Goal: Task Accomplishment & Management: Manage account settings

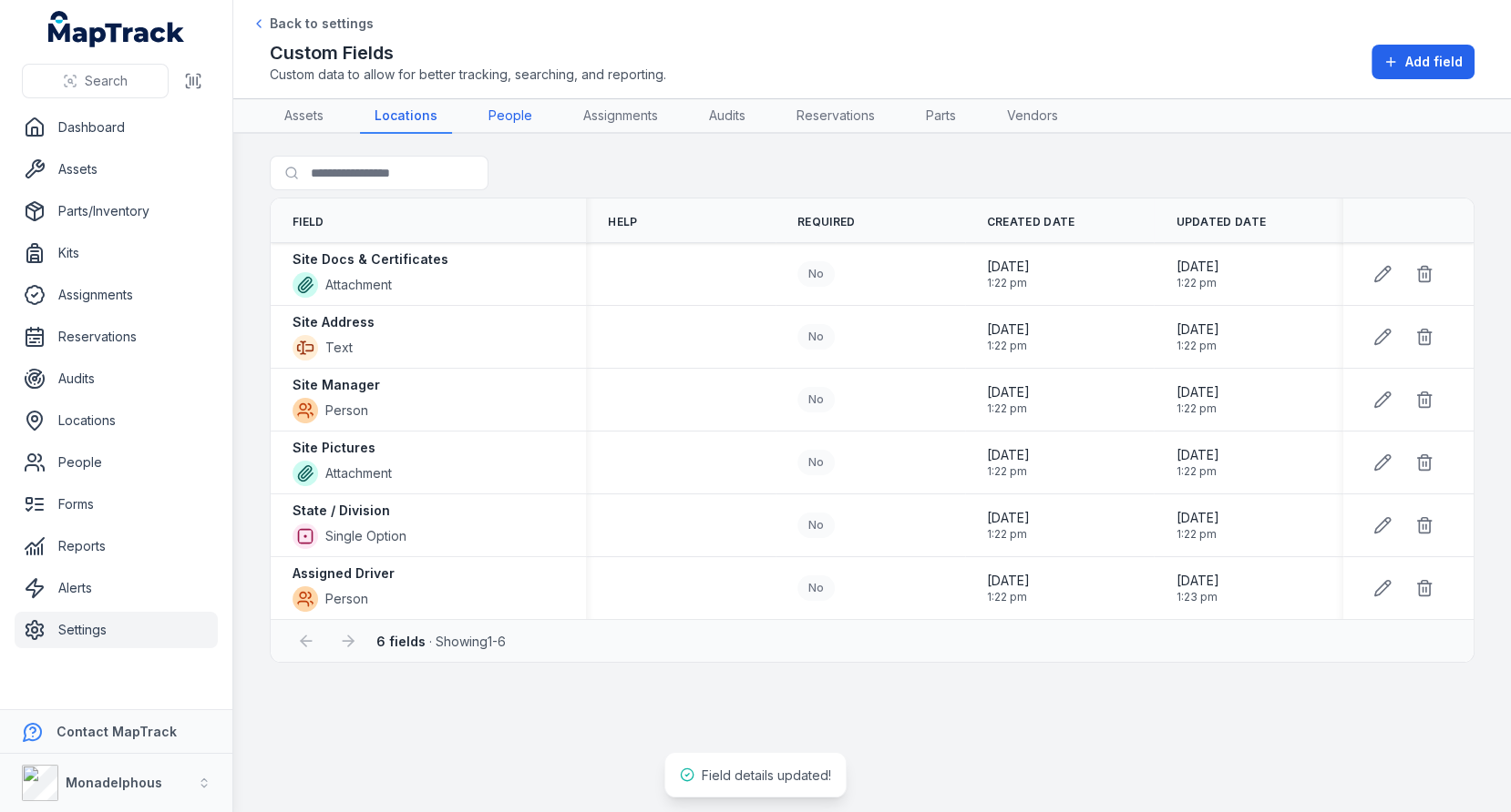
click at [518, 117] on link "People" at bounding box center [510, 117] width 73 height 35
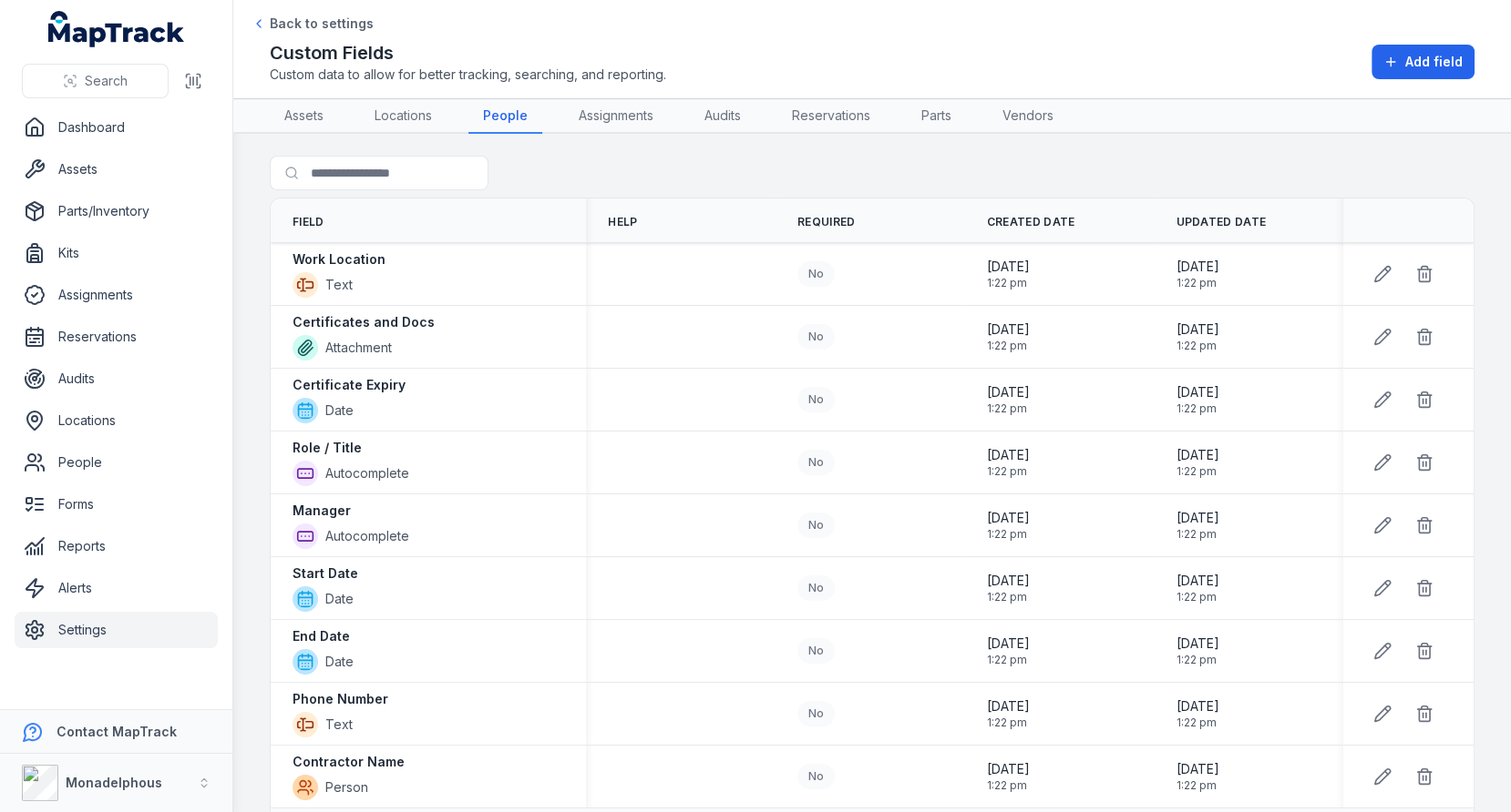
click at [771, 156] on div "Search for fields" at bounding box center [872, 176] width 1205 height 42
click at [586, 114] on link "Assignments" at bounding box center [616, 117] width 104 height 35
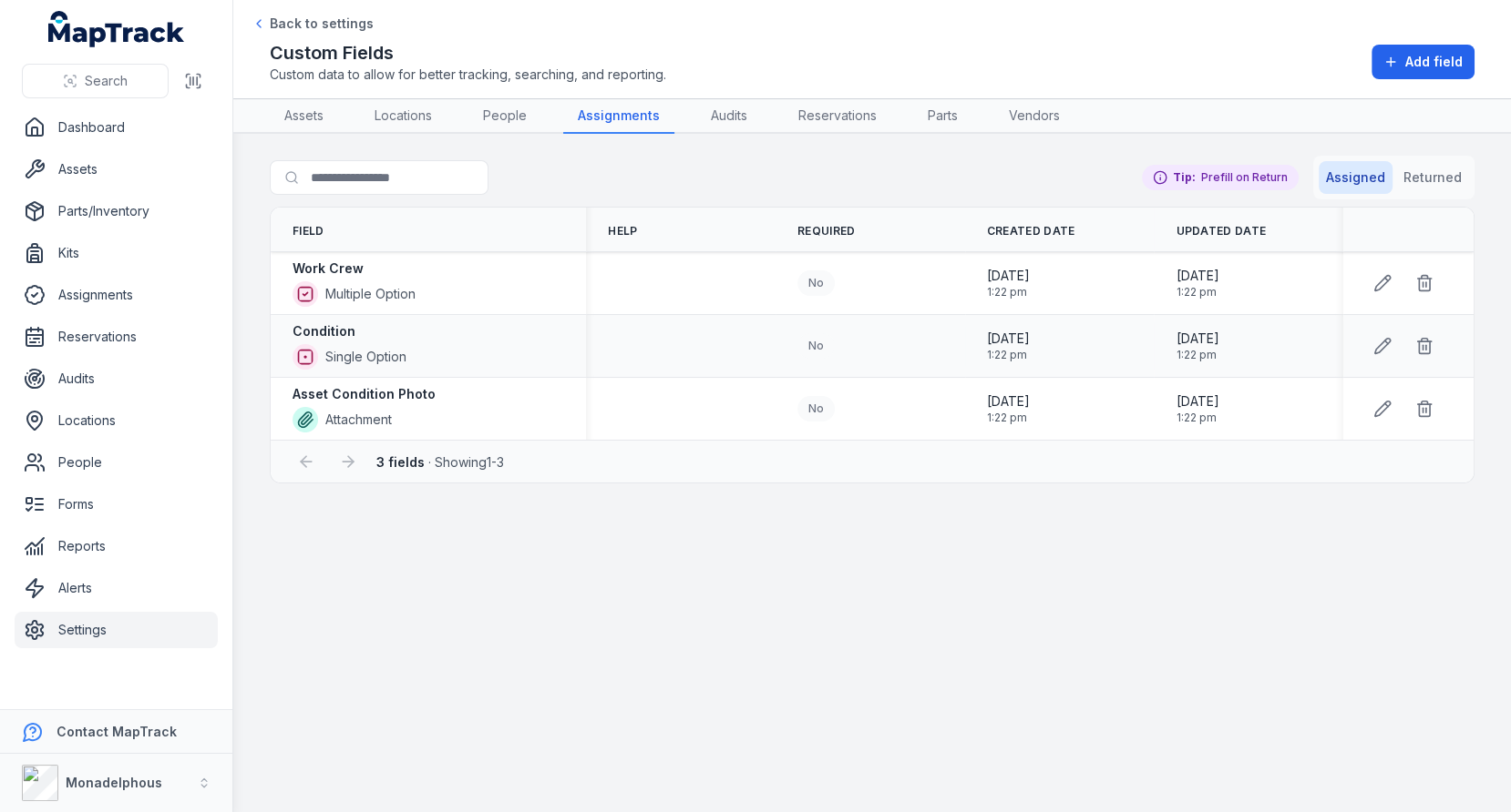
click at [516, 356] on div "Condition Single Option" at bounding box center [428, 346] width 272 height 48
click at [1392, 278] on button at bounding box center [1382, 283] width 35 height 35
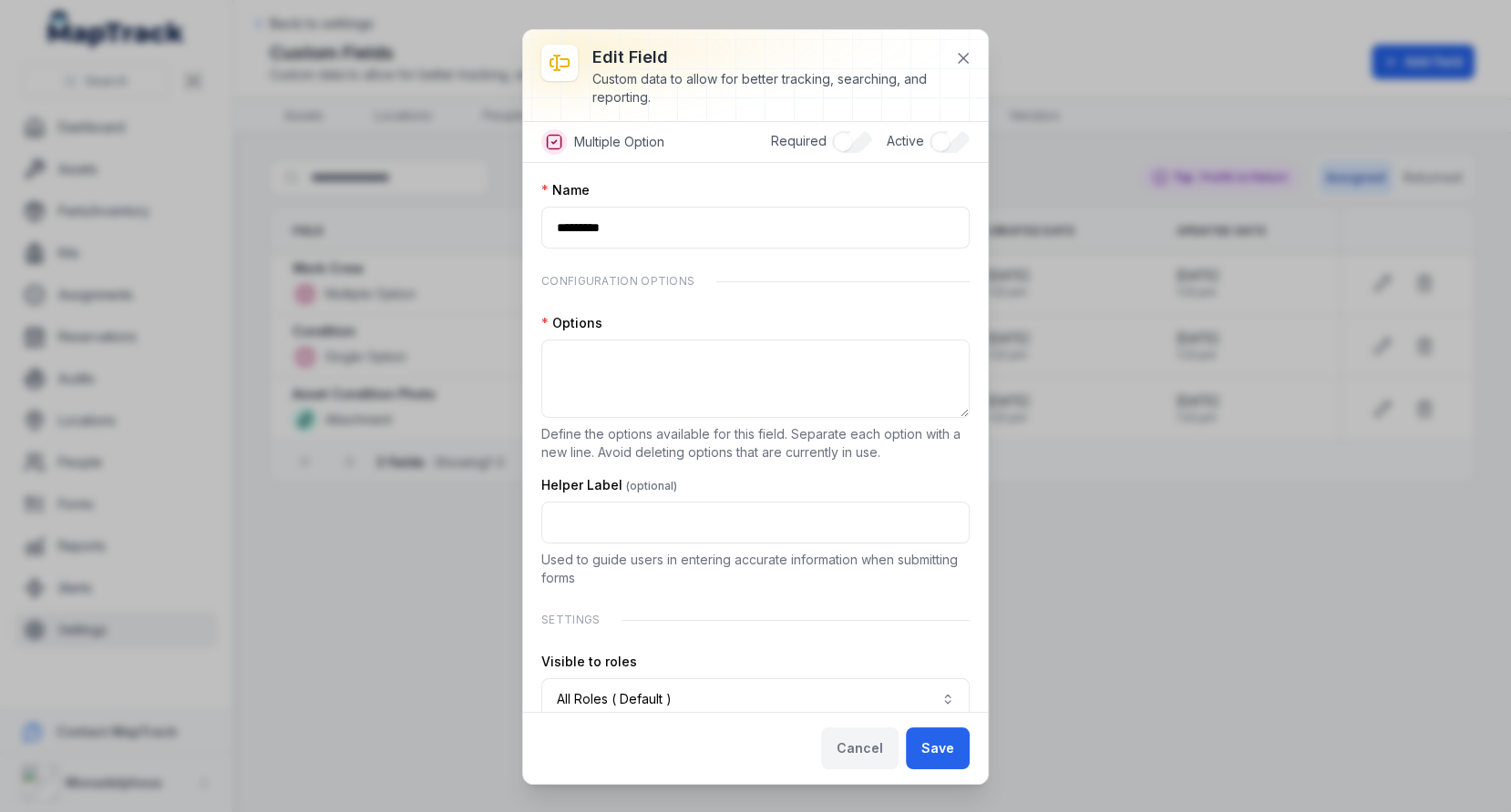
click at [889, 748] on button "Cancel" at bounding box center [860, 748] width 78 height 42
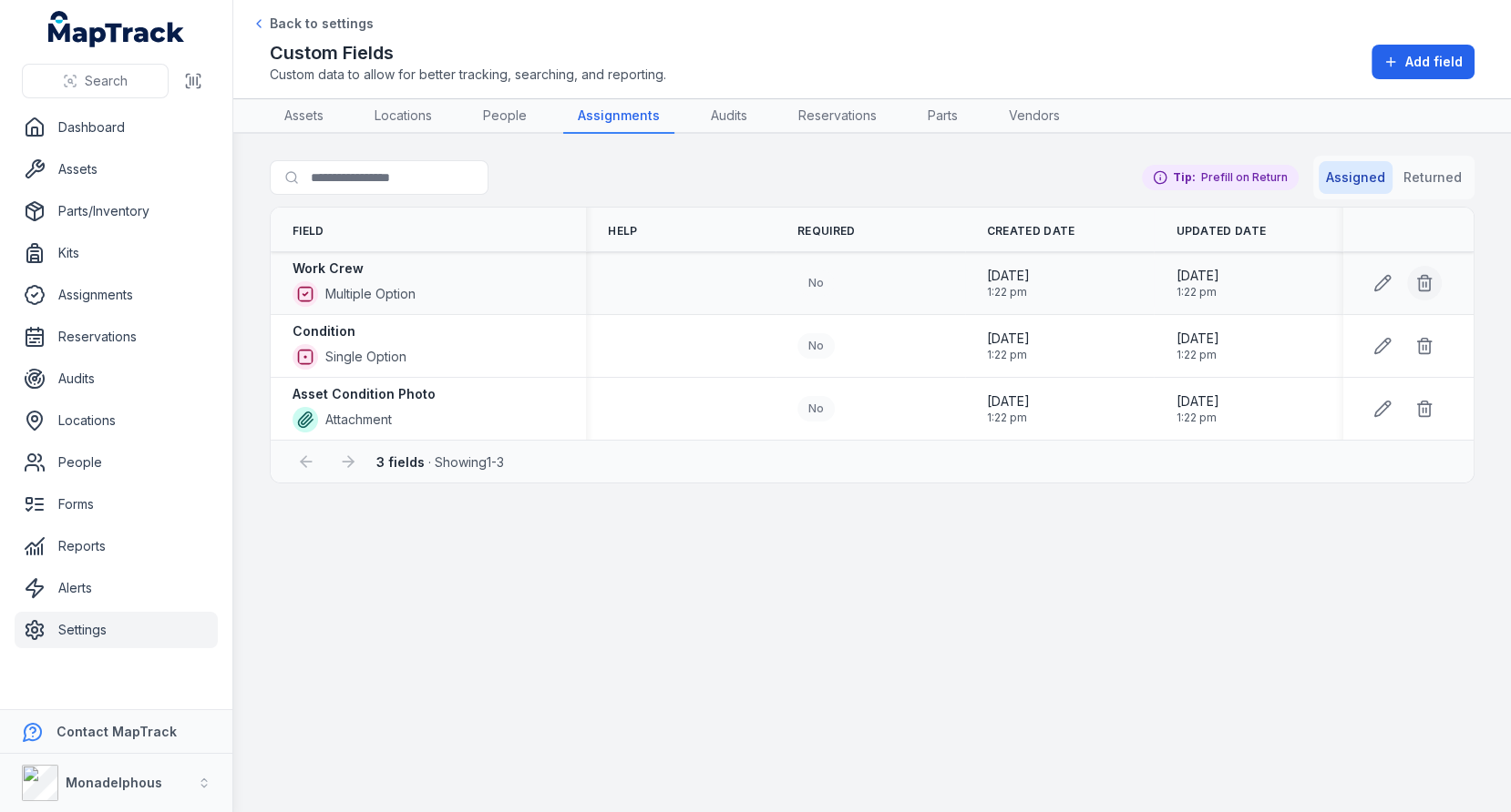
click at [1423, 275] on icon at bounding box center [1424, 283] width 19 height 18
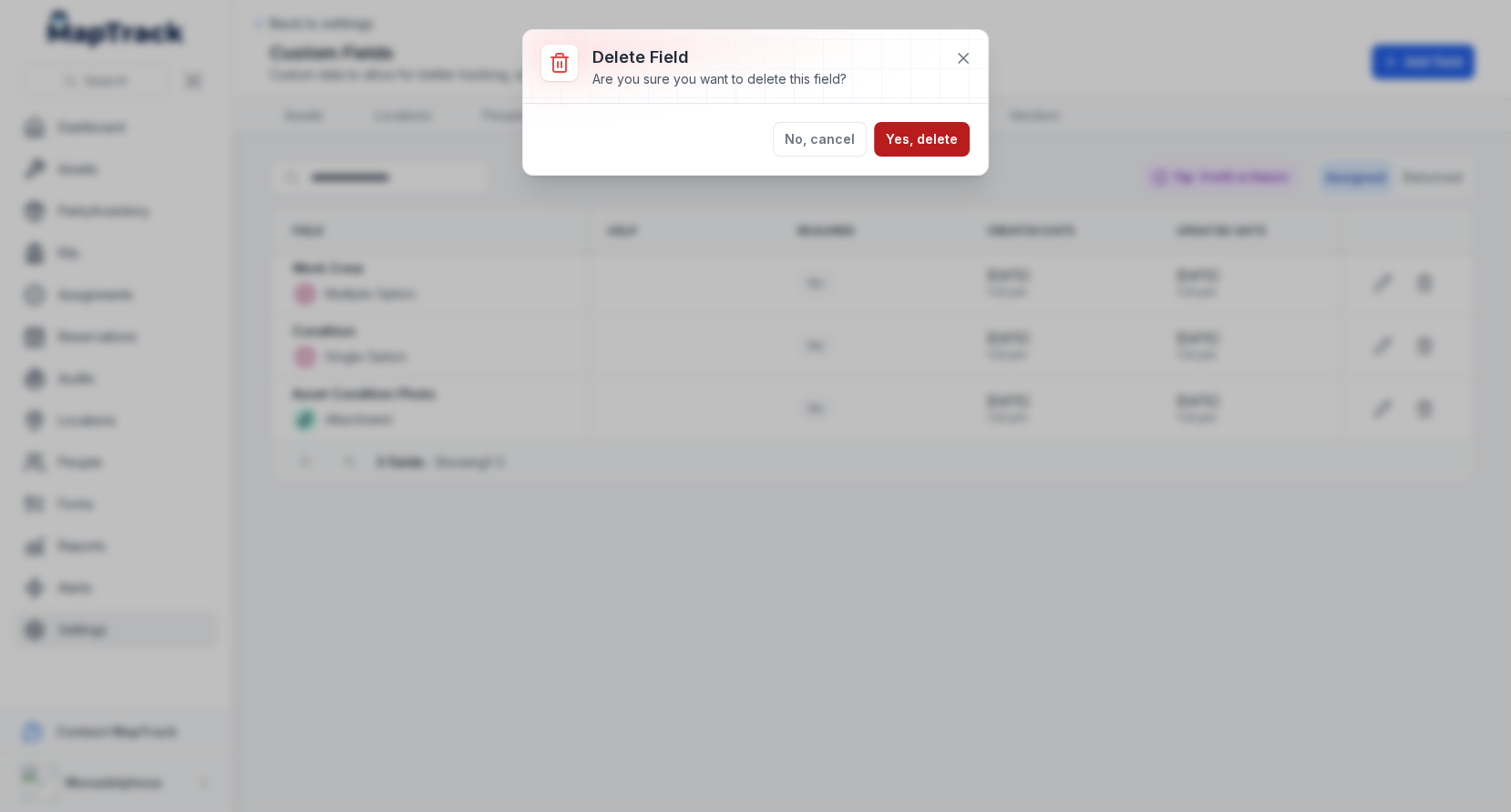
click at [933, 148] on button "Yes, delete" at bounding box center [922, 139] width 95 height 35
